Goal: Task Accomplishment & Management: Use online tool/utility

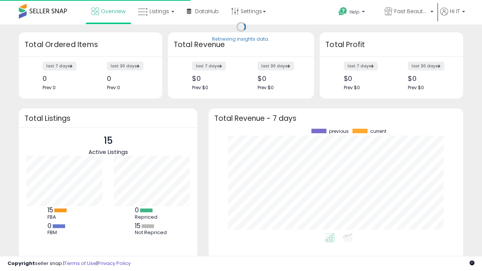
scroll to position [105, 240]
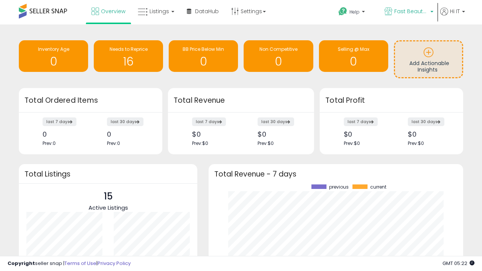
click at [408, 12] on span "Fast Beauty ([GEOGRAPHIC_DATA])" at bounding box center [411, 12] width 34 height 8
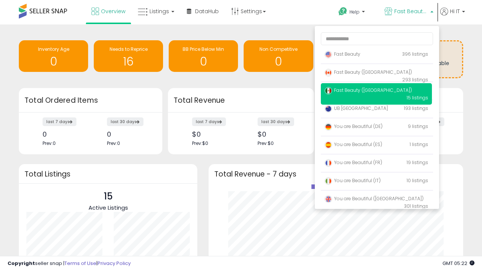
click at [376, 55] on p "Fast Beauty 396 listings" at bounding box center [376, 54] width 111 height 15
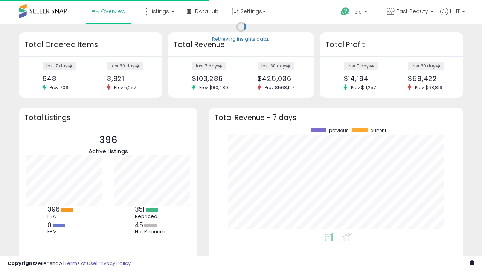
scroll to position [105, 240]
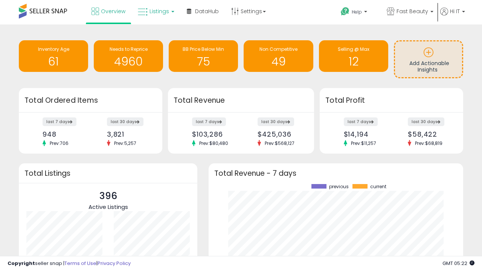
click at [155, 11] on span "Listings" at bounding box center [160, 12] width 20 height 8
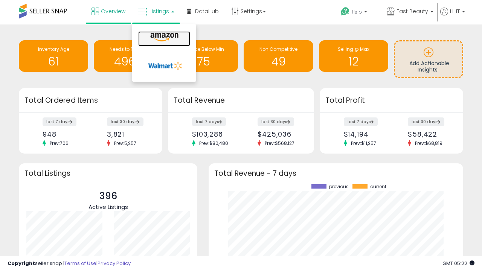
click at [163, 37] on icon at bounding box center [164, 37] width 33 height 10
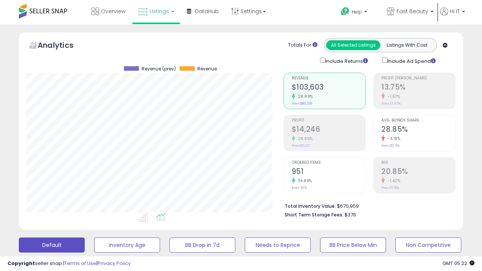
scroll to position [154, 257]
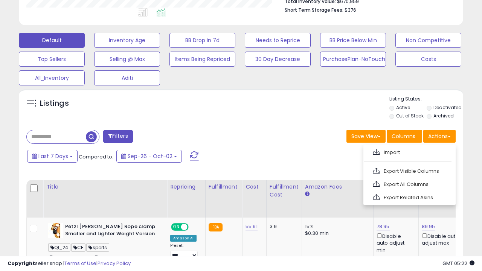
click at [376, 151] on span at bounding box center [376, 152] width 7 height 6
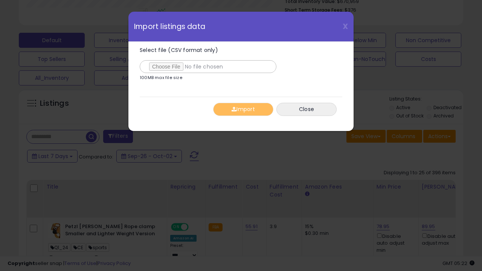
type input "**********"
click at [243, 109] on button "Import" at bounding box center [243, 109] width 60 height 13
